Goal: Information Seeking & Learning: Learn about a topic

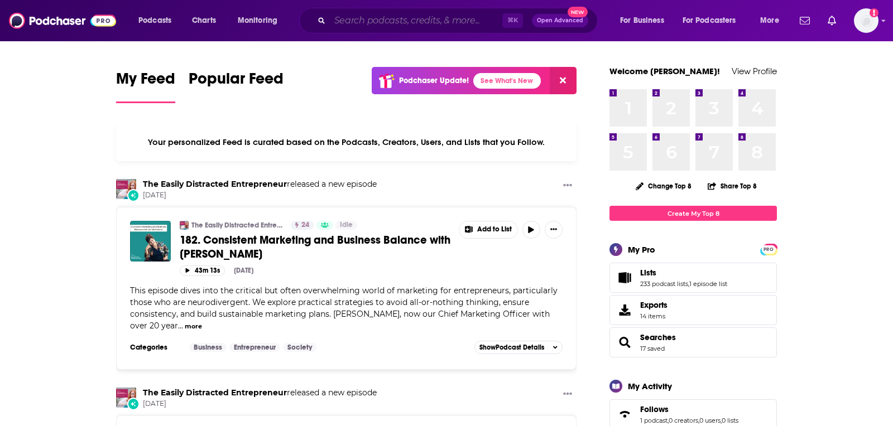
click at [433, 25] on input "Search podcasts, credits, & more..." at bounding box center [416, 21] width 172 height 18
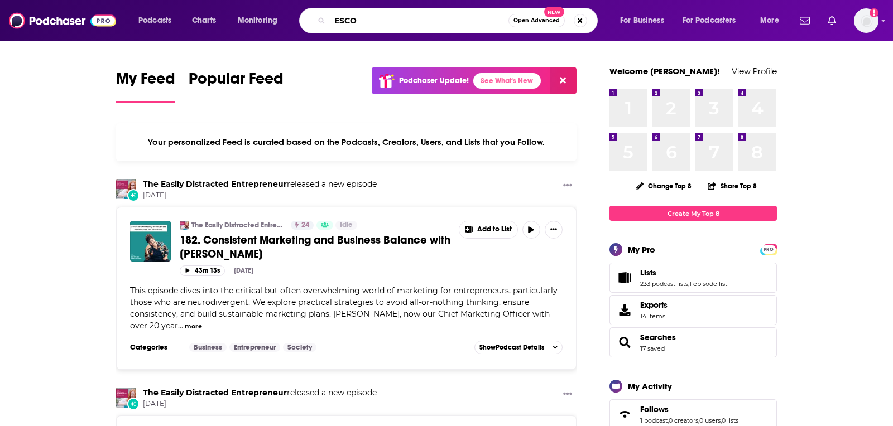
type input "ESCO"
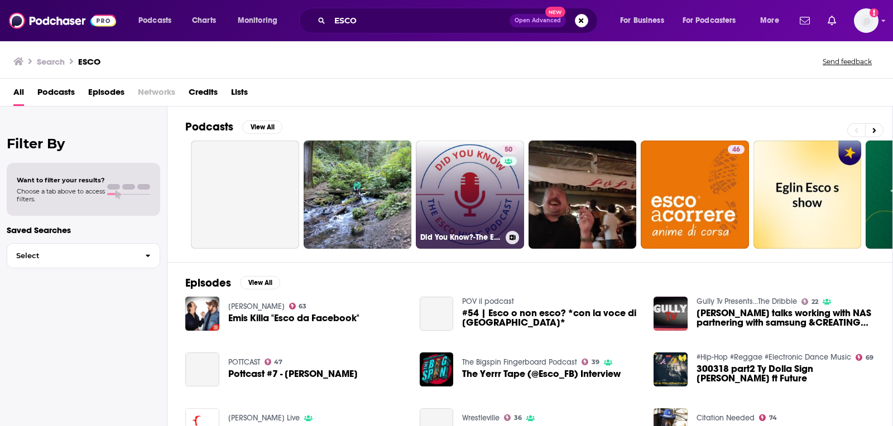
click at [492, 167] on link "50 Did You Know?-The ESCO HVAC Podcast" at bounding box center [470, 195] width 108 height 108
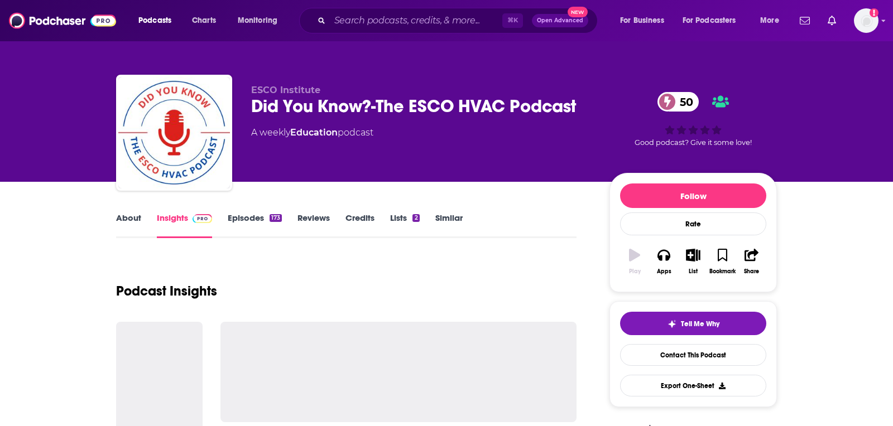
click at [449, 226] on link "Similar" at bounding box center [448, 226] width 27 height 26
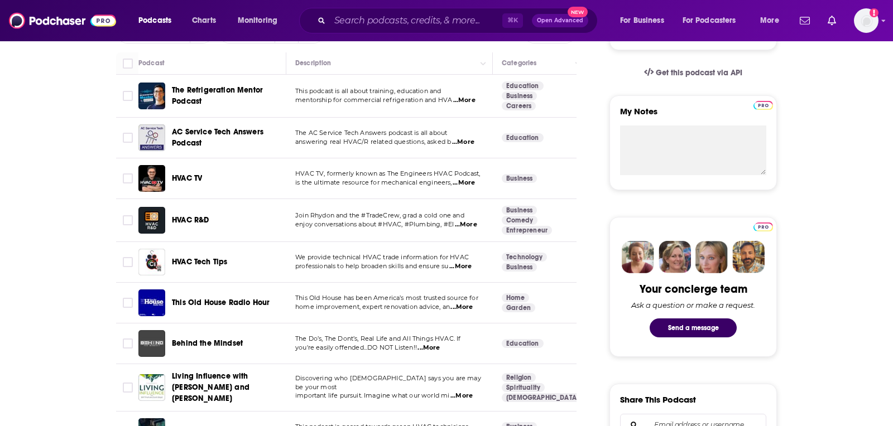
scroll to position [360, 0]
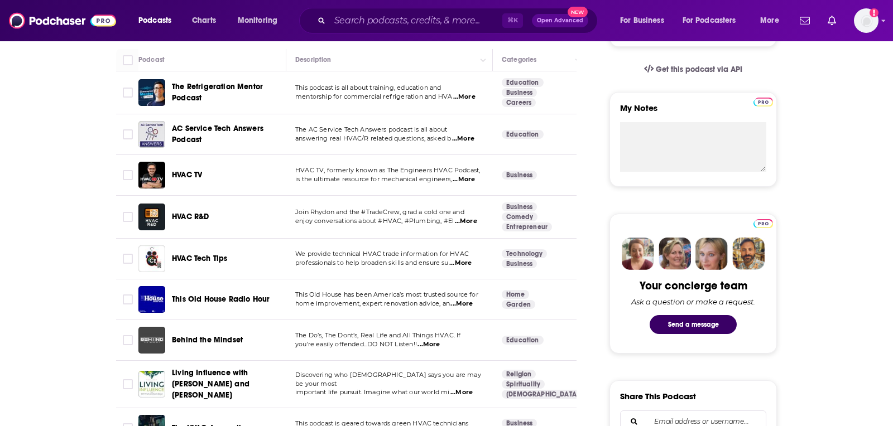
click at [468, 263] on span "...More" at bounding box center [460, 263] width 22 height 9
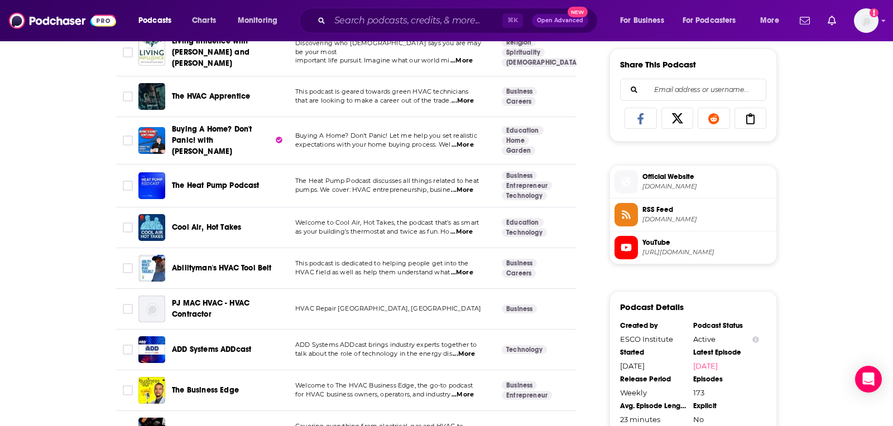
scroll to position [696, 0]
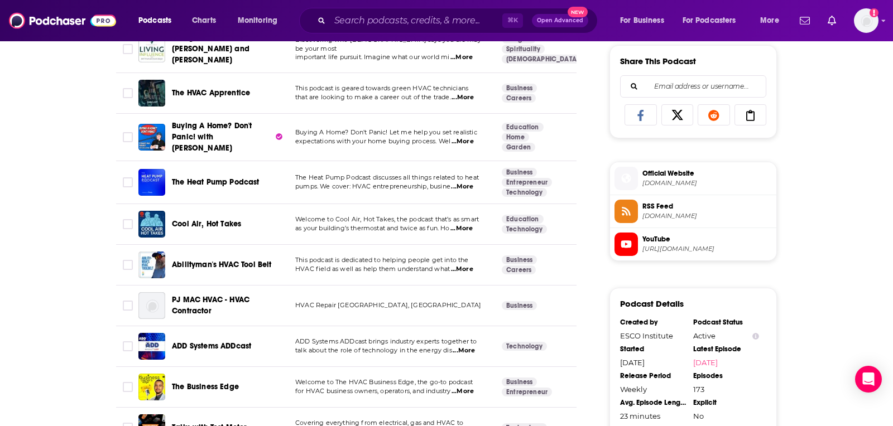
click at [469, 182] on span "...More" at bounding box center [462, 186] width 22 height 9
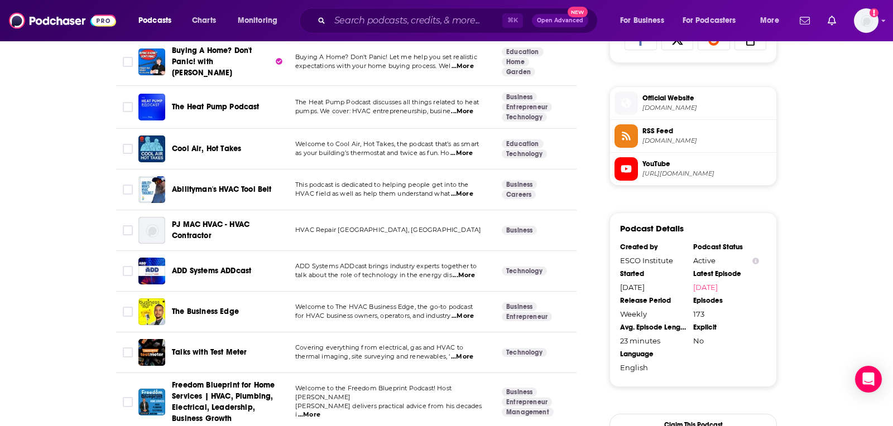
scroll to position [774, 0]
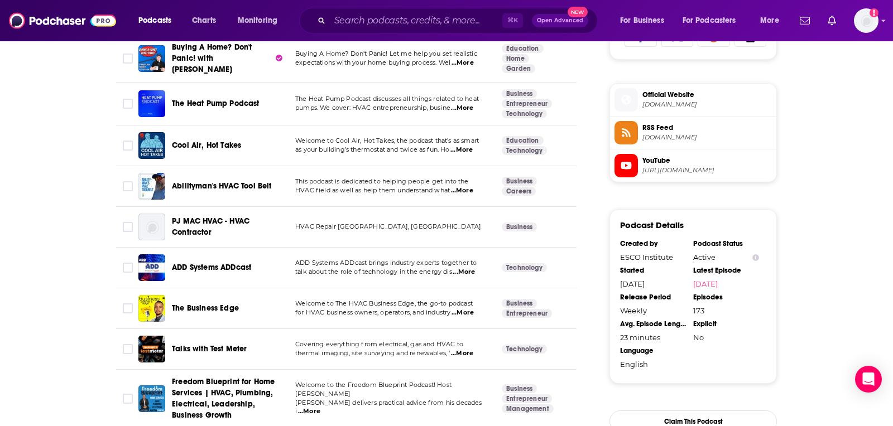
click at [465, 309] on span "...More" at bounding box center [462, 313] width 22 height 9
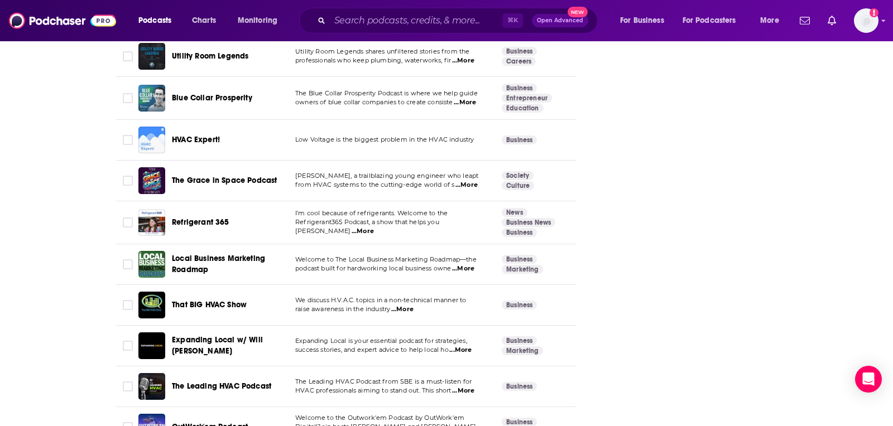
scroll to position [1822, 0]
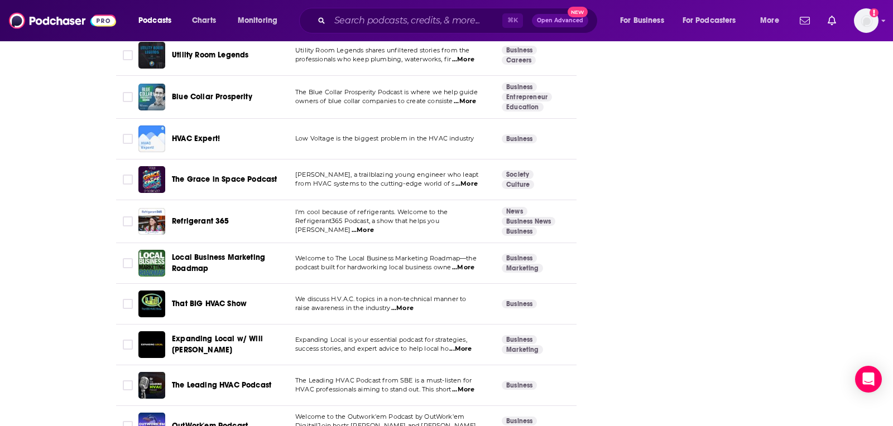
click at [404, 304] on span "...More" at bounding box center [402, 308] width 22 height 9
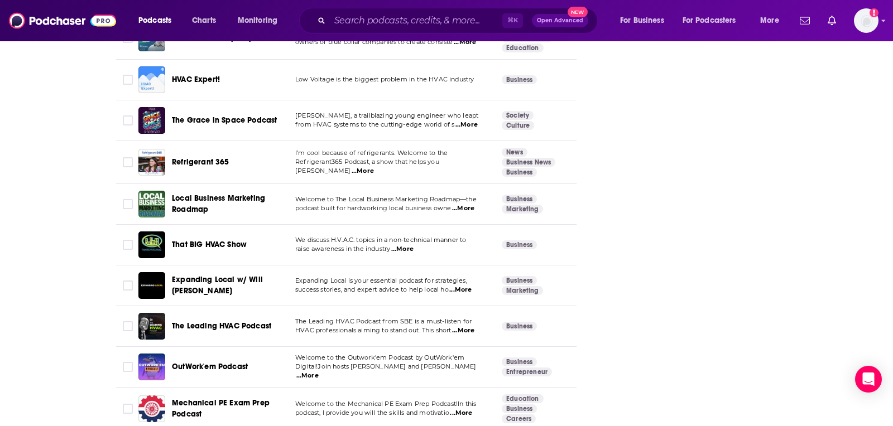
scroll to position [1883, 0]
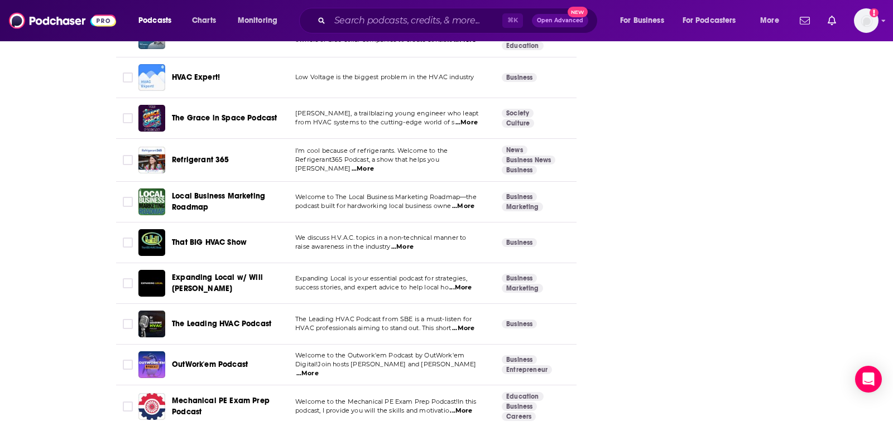
click at [470, 324] on span "...More" at bounding box center [463, 328] width 22 height 9
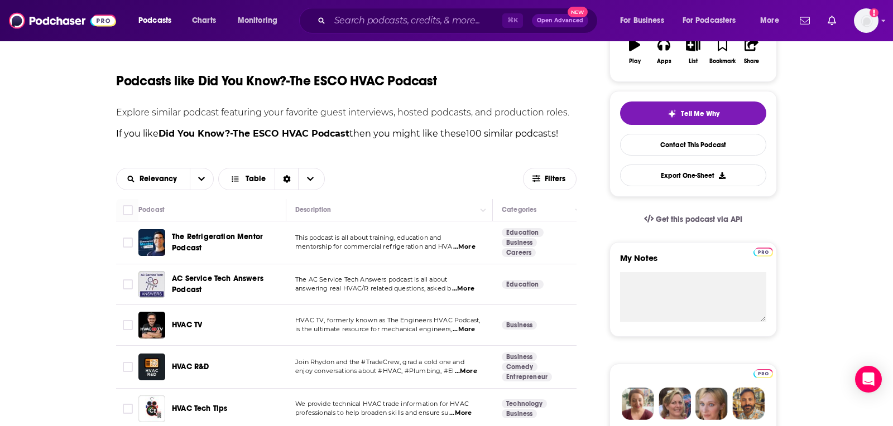
scroll to position [0, 0]
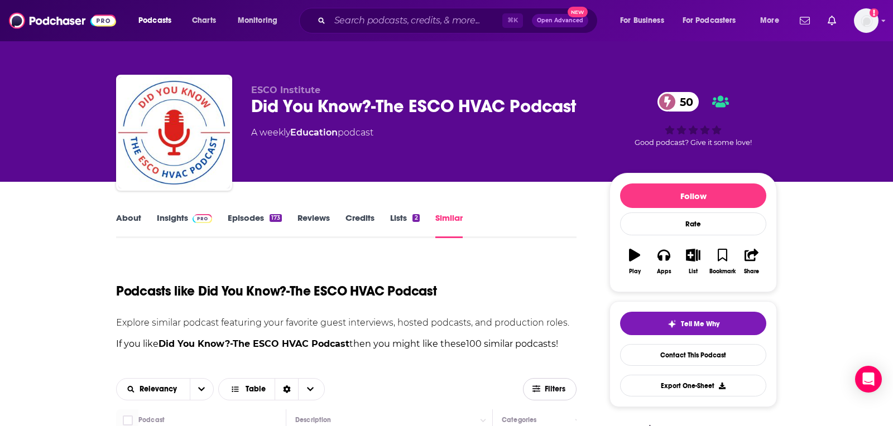
click at [550, 378] on button "Filters" at bounding box center [550, 389] width 54 height 22
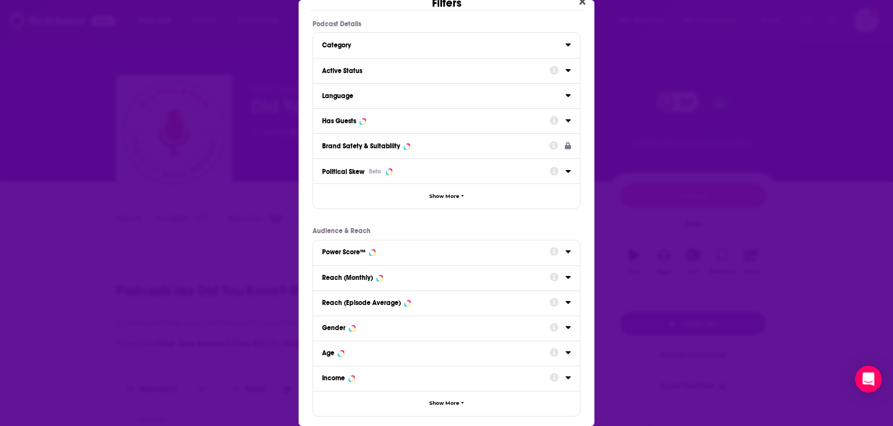
scroll to position [16, 0]
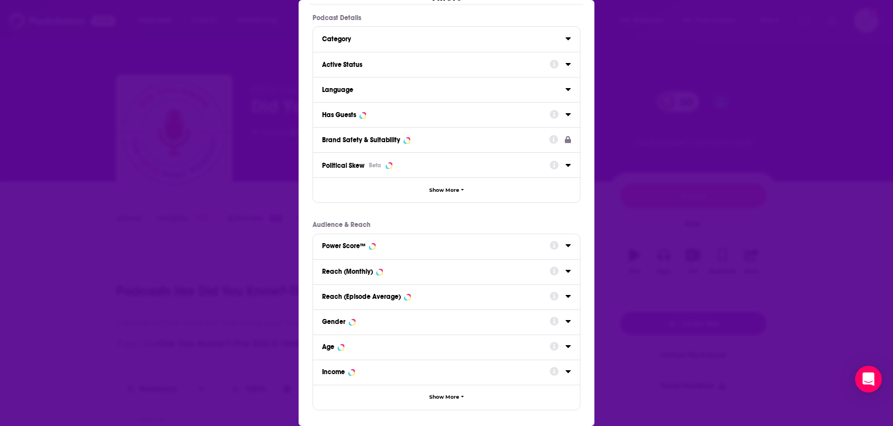
click at [485, 116] on div "Has Guests" at bounding box center [432, 115] width 220 height 8
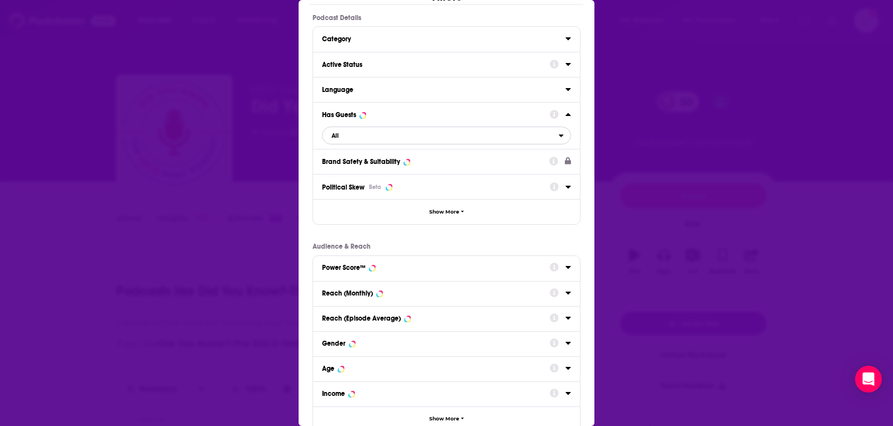
click at [420, 138] on span "All" at bounding box center [440, 135] width 236 height 15
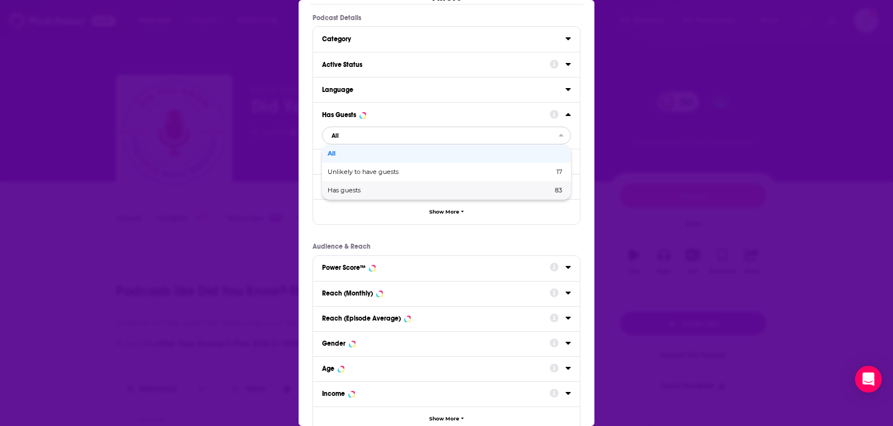
click at [399, 181] on div "Has guests 83" at bounding box center [446, 190] width 249 height 18
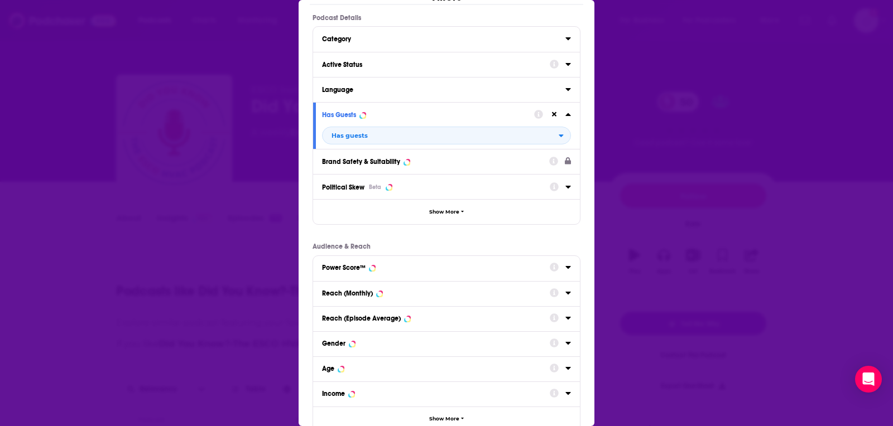
click at [417, 55] on div "Active Status" at bounding box center [446, 64] width 267 height 25
click at [417, 65] on div "Active Status" at bounding box center [432, 65] width 220 height 8
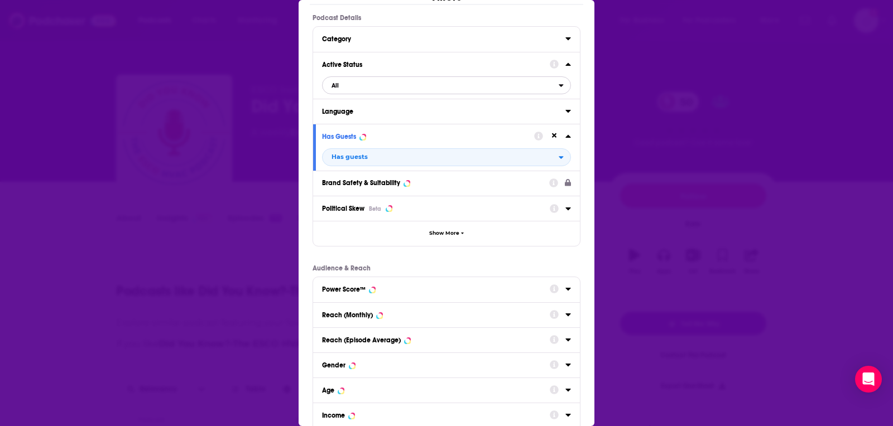
click at [403, 85] on span "All" at bounding box center [440, 85] width 236 height 15
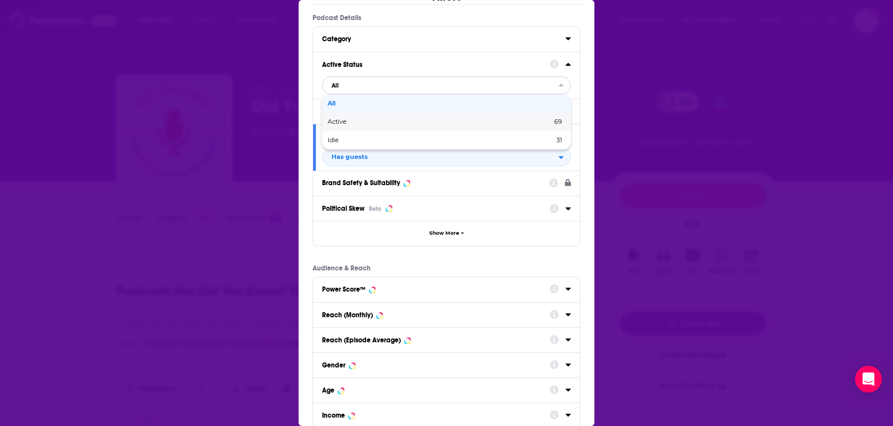
click at [391, 119] on span "Active" at bounding box center [388, 122] width 122 height 6
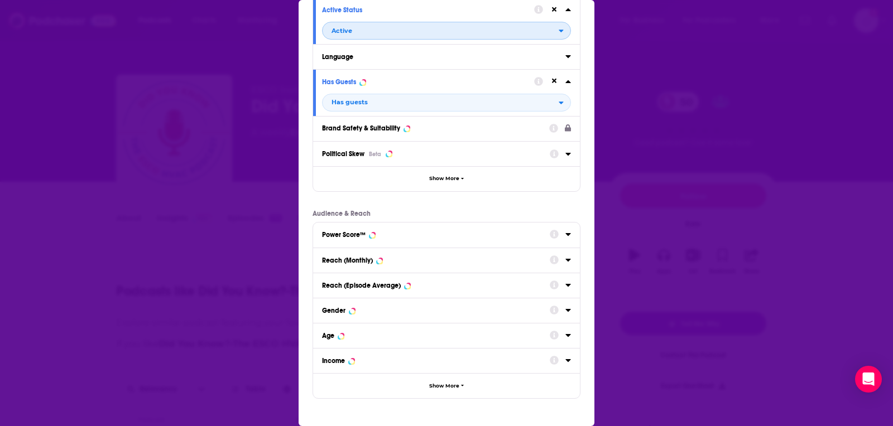
scroll to position [107, 0]
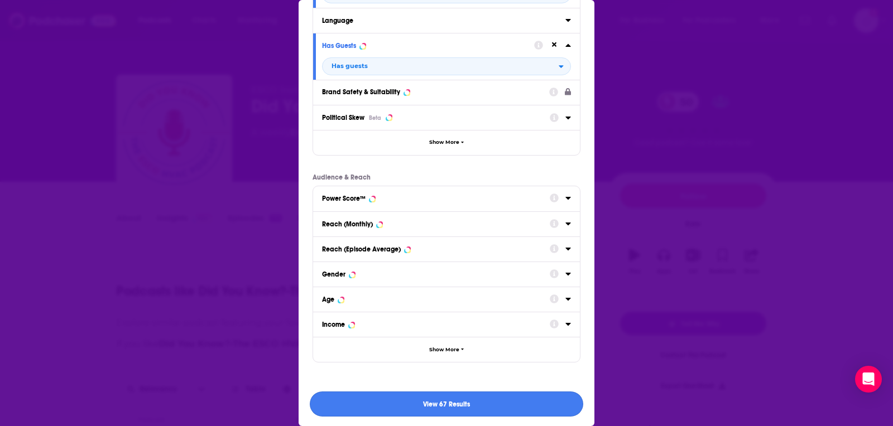
click at [343, 399] on button "View 67 Results" at bounding box center [446, 404] width 273 height 25
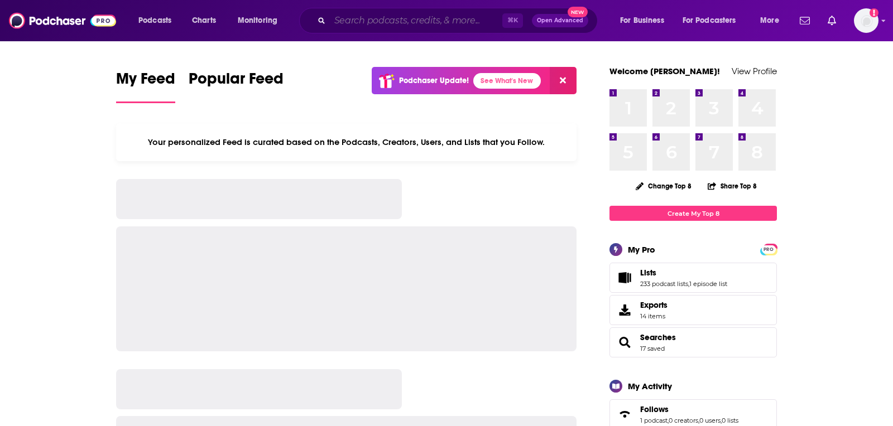
click at [437, 20] on input "Search podcasts, credits, & more..." at bounding box center [416, 21] width 172 height 18
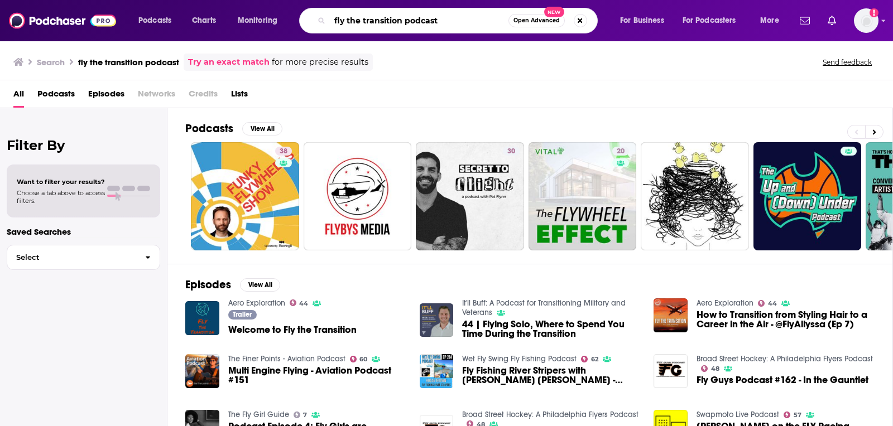
drag, startPoint x: 439, startPoint y: 22, endPoint x: 403, endPoint y: 21, distance: 35.7
click at [403, 21] on input "fly the transition podcast" at bounding box center [419, 21] width 179 height 18
type input "fly the transition"
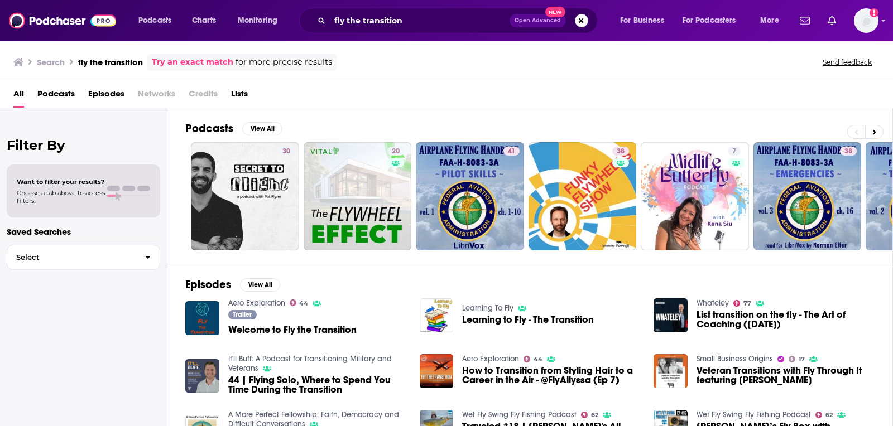
click at [264, 325] on span "Welcome to Fly the Transition" at bounding box center [292, 329] width 128 height 9
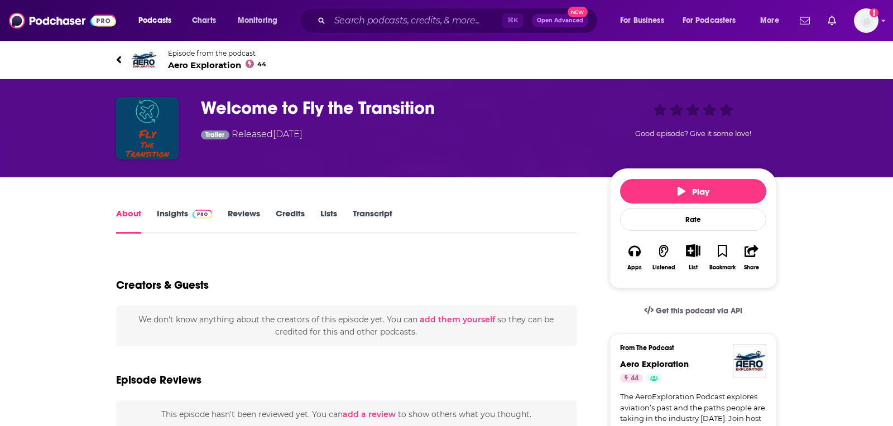
scroll to position [6, 0]
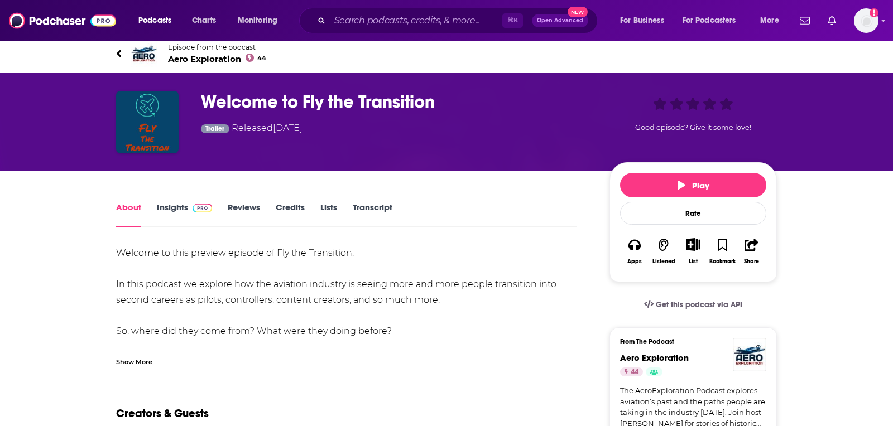
click at [216, 55] on span "Aero Exploration 44" at bounding box center [217, 59] width 98 height 11
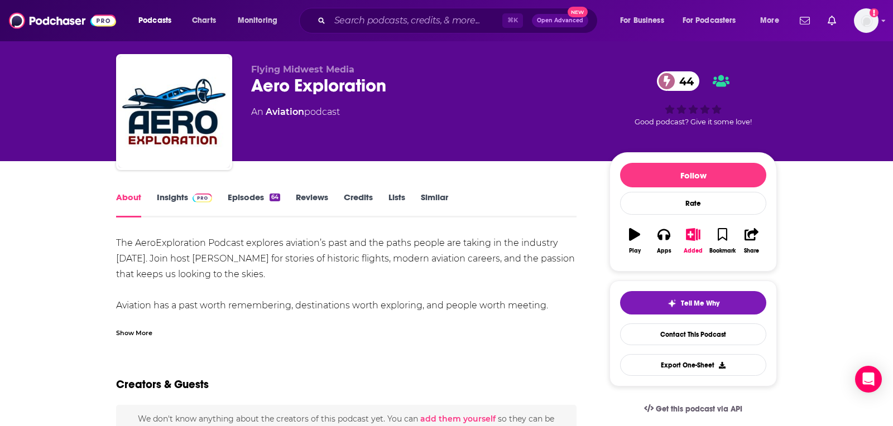
scroll to position [22, 0]
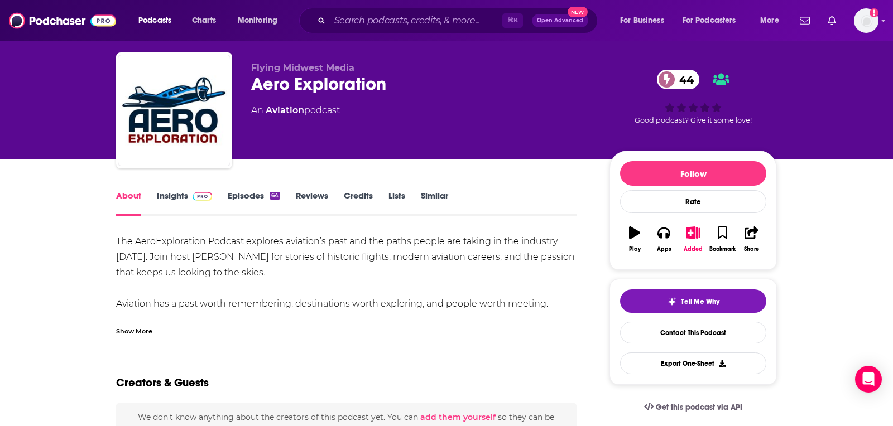
click at [131, 328] on div "Show More" at bounding box center [134, 330] width 36 height 11
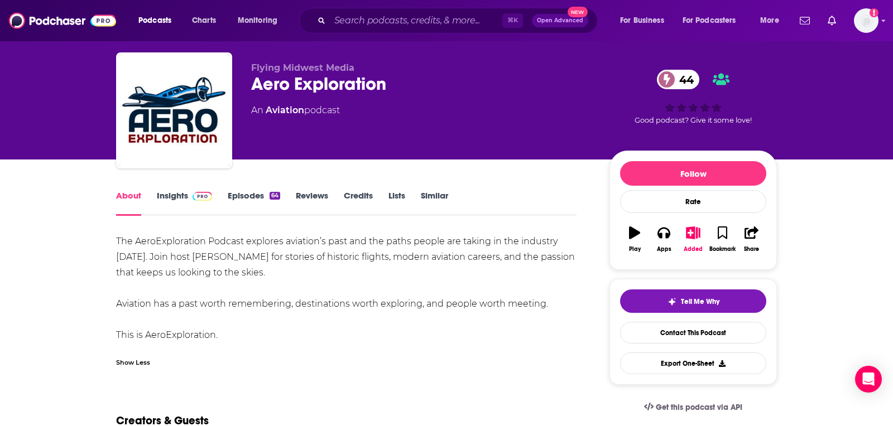
drag, startPoint x: 122, startPoint y: 247, endPoint x: 237, endPoint y: 330, distance: 141.8
copy div "The AeroExploration Podcast explores aviation’s past and the paths people are t…"
click at [664, 234] on icon "button" at bounding box center [663, 233] width 12 height 12
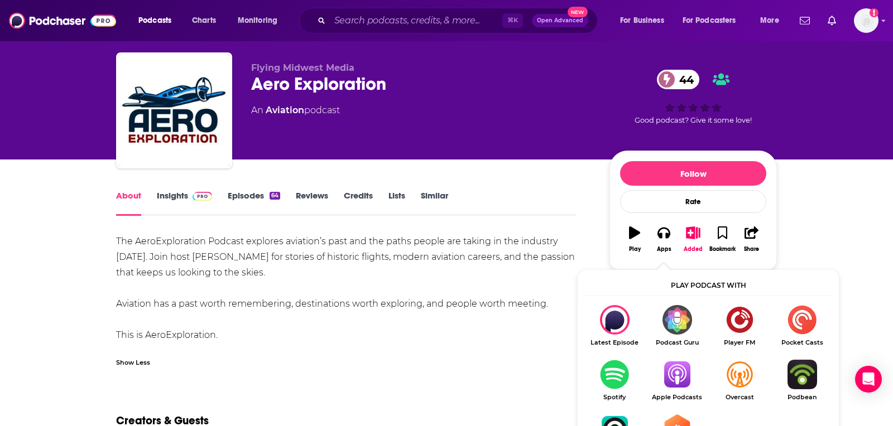
click at [673, 369] on img "Show Listen On dropdown" at bounding box center [676, 375] width 62 height 30
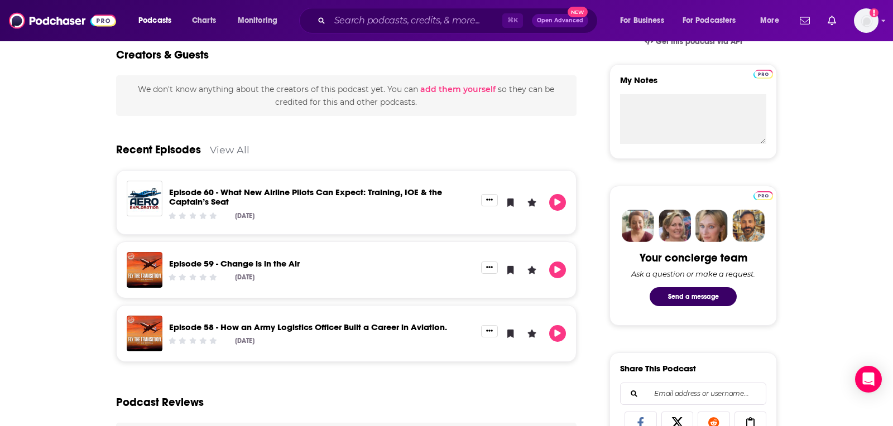
scroll to position [386, 0]
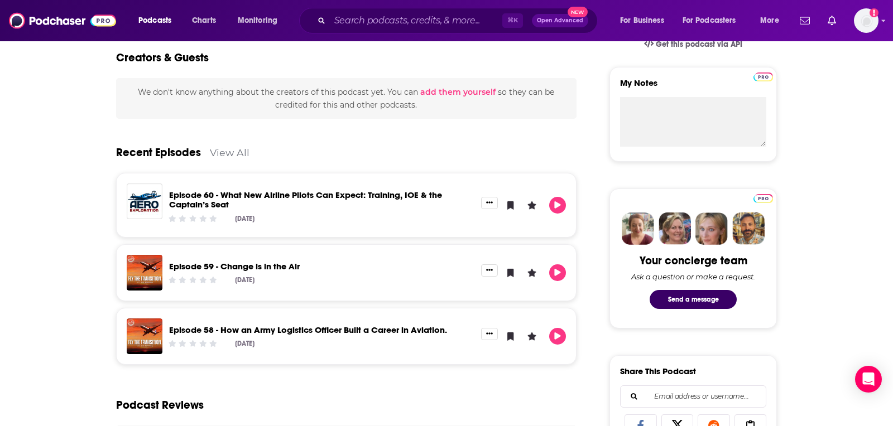
click at [234, 153] on link "View All" at bounding box center [230, 153] width 40 height 12
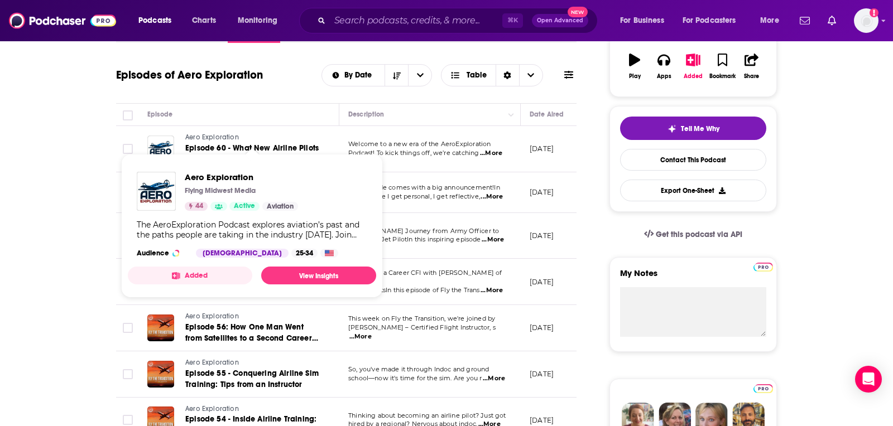
scroll to position [200, 0]
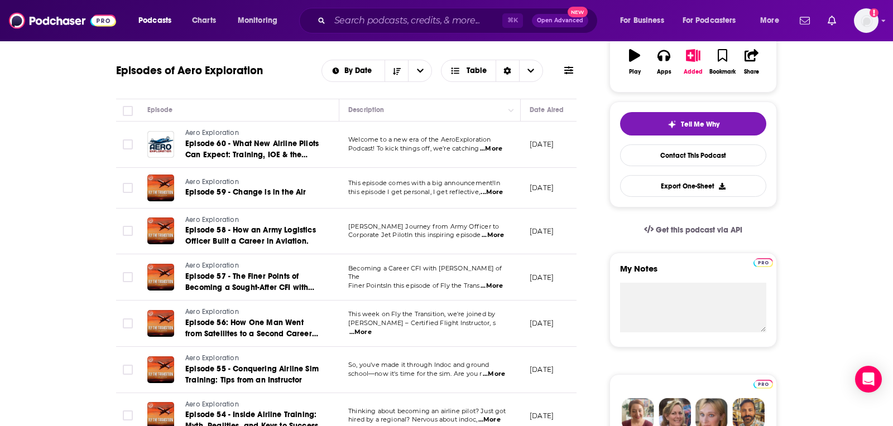
click at [372, 328] on span "...More" at bounding box center [360, 332] width 22 height 9
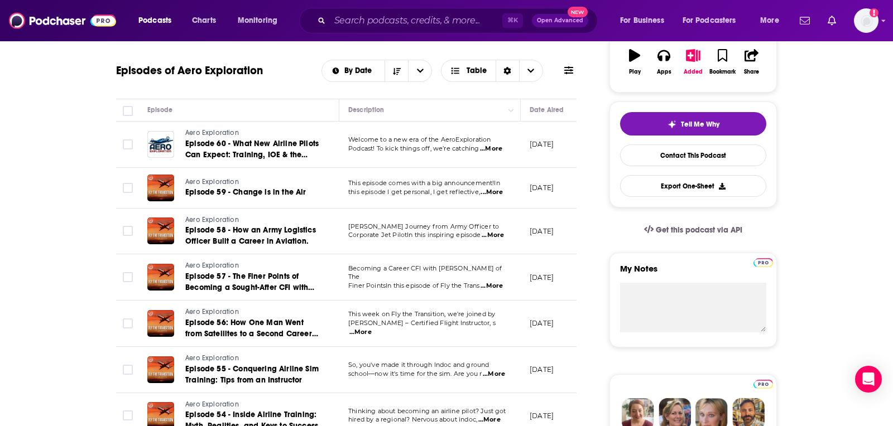
click at [489, 232] on span "...More" at bounding box center [492, 235] width 22 height 9
drag, startPoint x: 364, startPoint y: 145, endPoint x: 380, endPoint y: 150, distance: 16.8
click at [488, 190] on span "...More" at bounding box center [491, 192] width 22 height 9
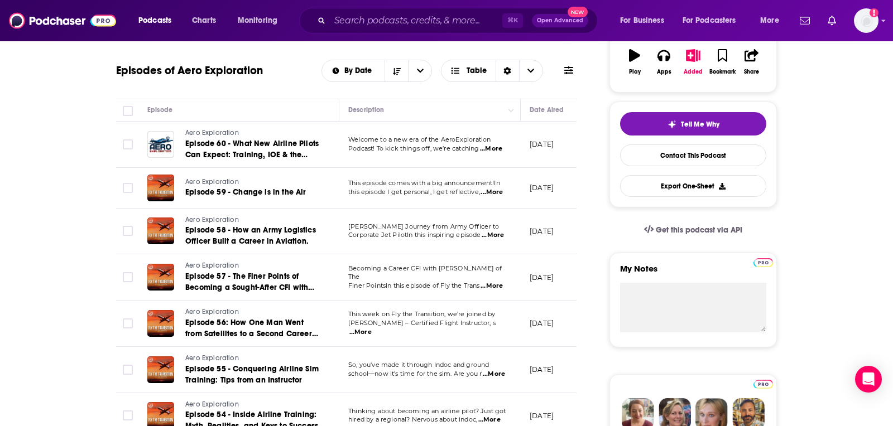
click at [500, 188] on span "...More" at bounding box center [491, 192] width 22 height 9
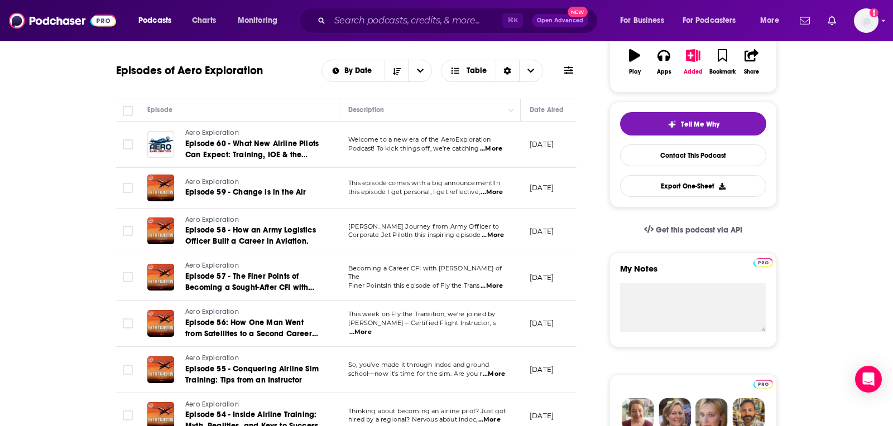
click at [491, 282] on span "...More" at bounding box center [491, 286] width 22 height 9
click at [494, 189] on span "...More" at bounding box center [491, 192] width 22 height 9
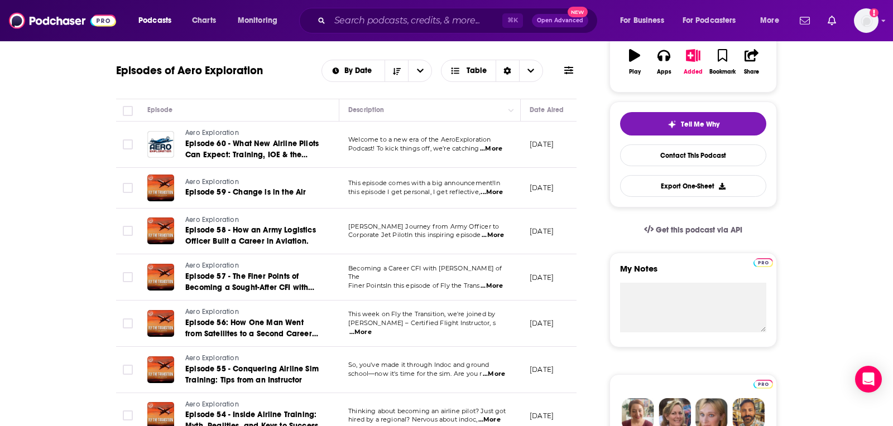
click at [503, 238] on span "...More" at bounding box center [492, 235] width 22 height 9
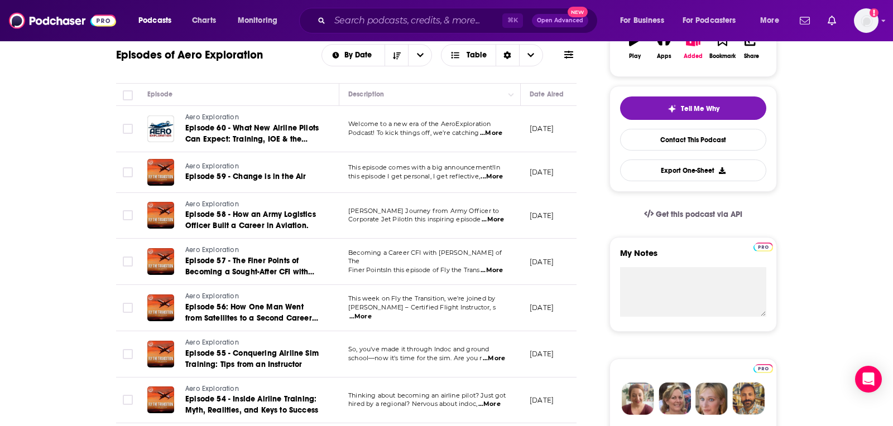
scroll to position [219, 0]
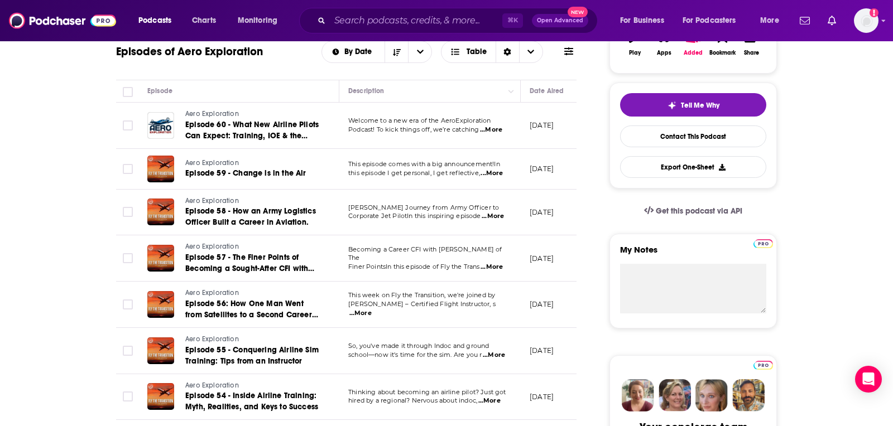
click at [496, 263] on span "...More" at bounding box center [491, 267] width 22 height 9
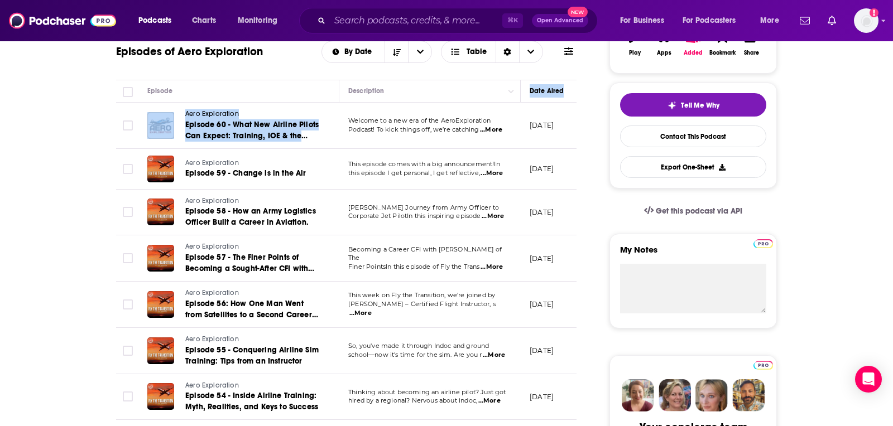
drag, startPoint x: 450, startPoint y: 99, endPoint x: 407, endPoint y: 108, distance: 43.3
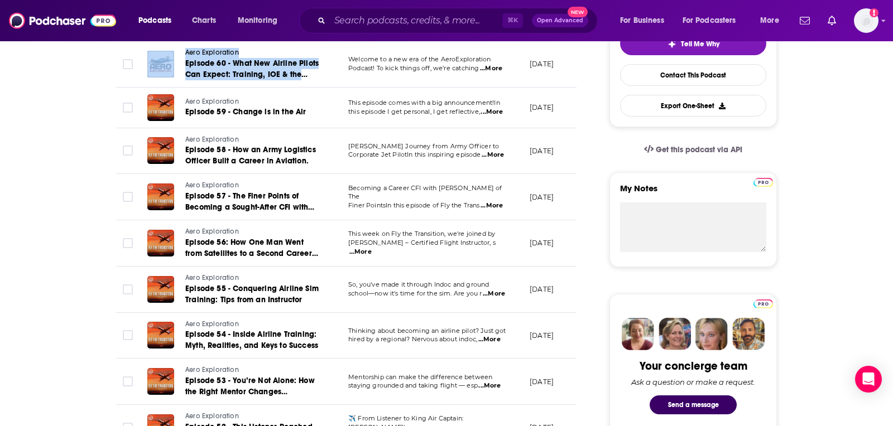
scroll to position [286, 0]
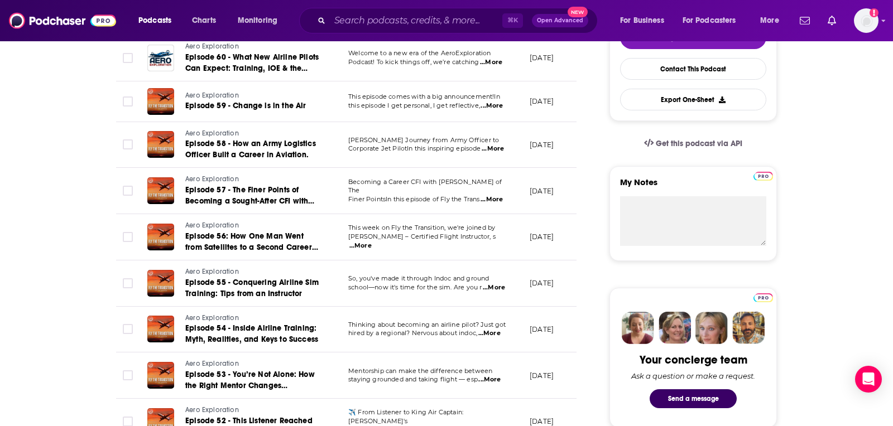
click at [498, 375] on span "...More" at bounding box center [489, 379] width 22 height 9
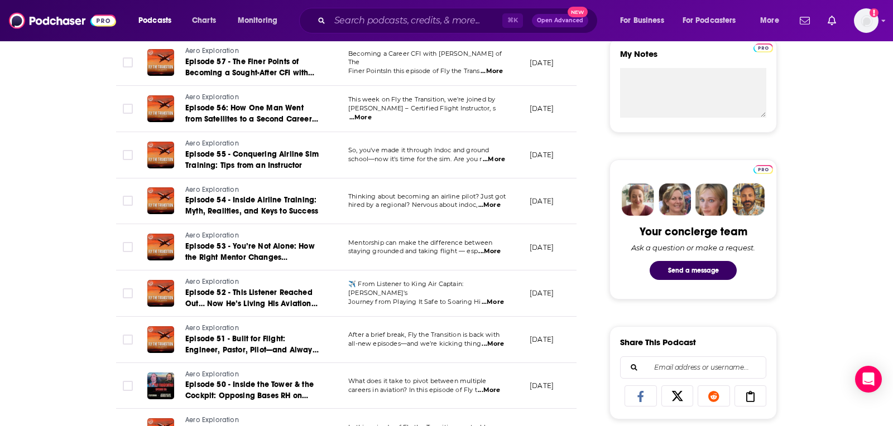
scroll to position [414, 0]
click at [499, 387] on span "...More" at bounding box center [489, 391] width 22 height 9
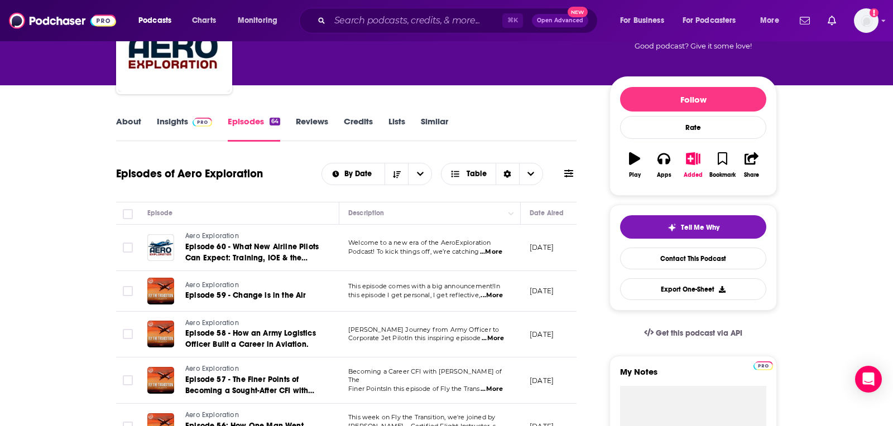
scroll to position [98, 0]
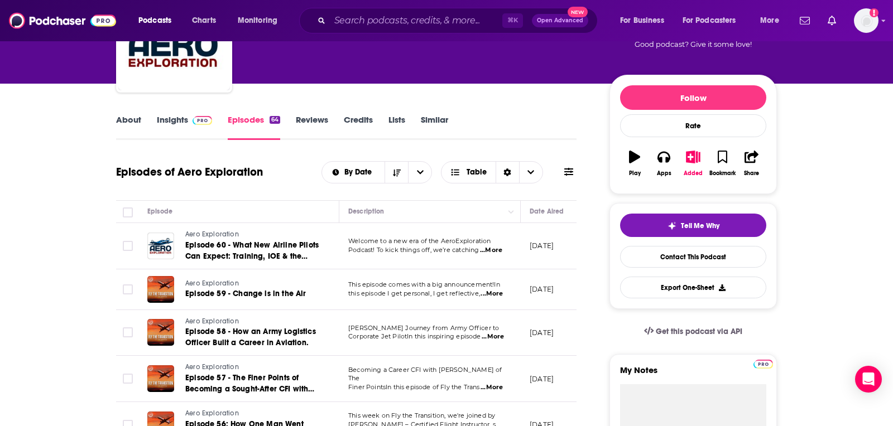
click at [497, 335] on span "...More" at bounding box center [492, 337] width 22 height 9
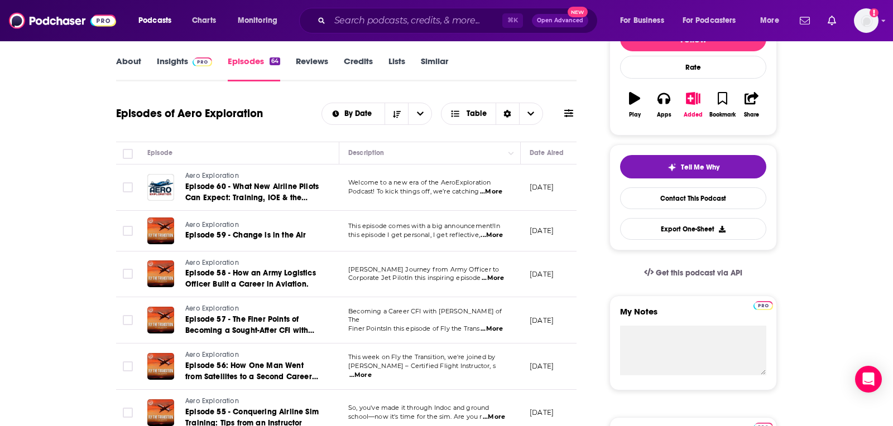
scroll to position [189, 0]
